Goal: Task Accomplishment & Management: Manage account settings

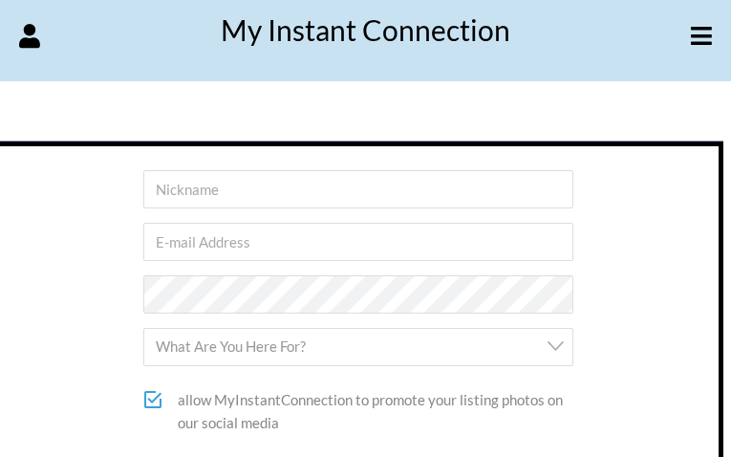
type input "vgKrUHAtUZhrsvAB"
type input "kohajoyuyimu49@gmail.com"
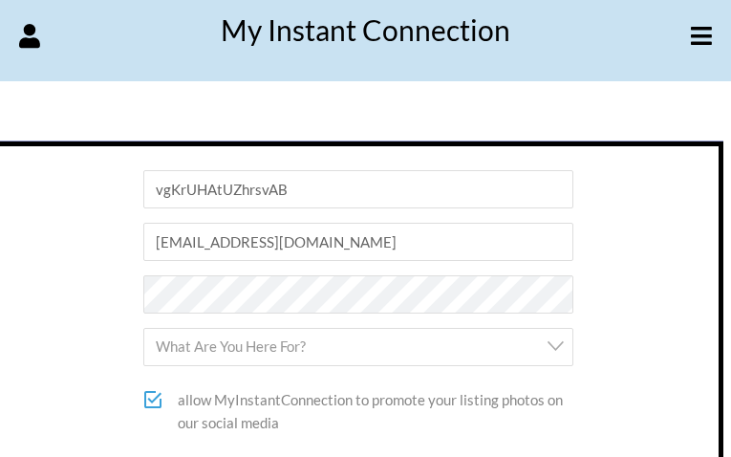
checkbox input"] "true"
